Goal: Task Accomplishment & Management: Use online tool/utility

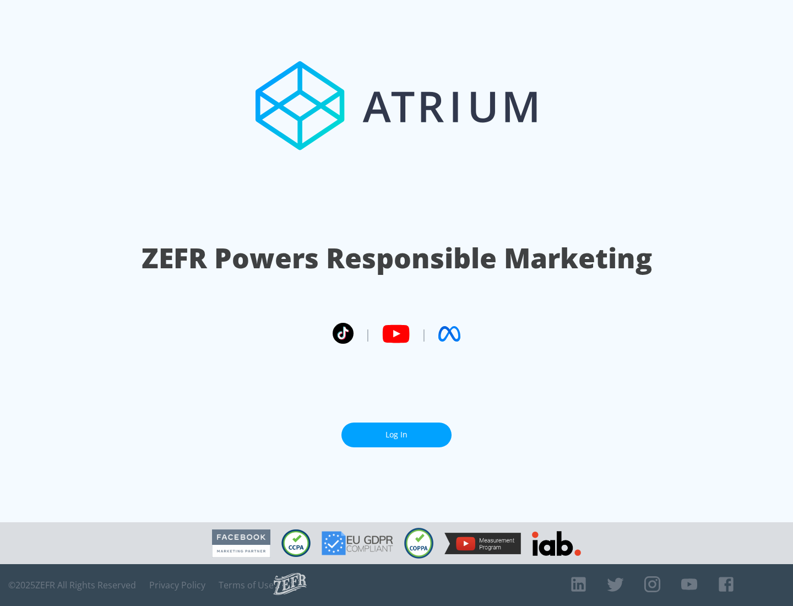
click at [396, 434] on link "Log In" at bounding box center [396, 434] width 110 height 25
